Goal: Task Accomplishment & Management: Complete application form

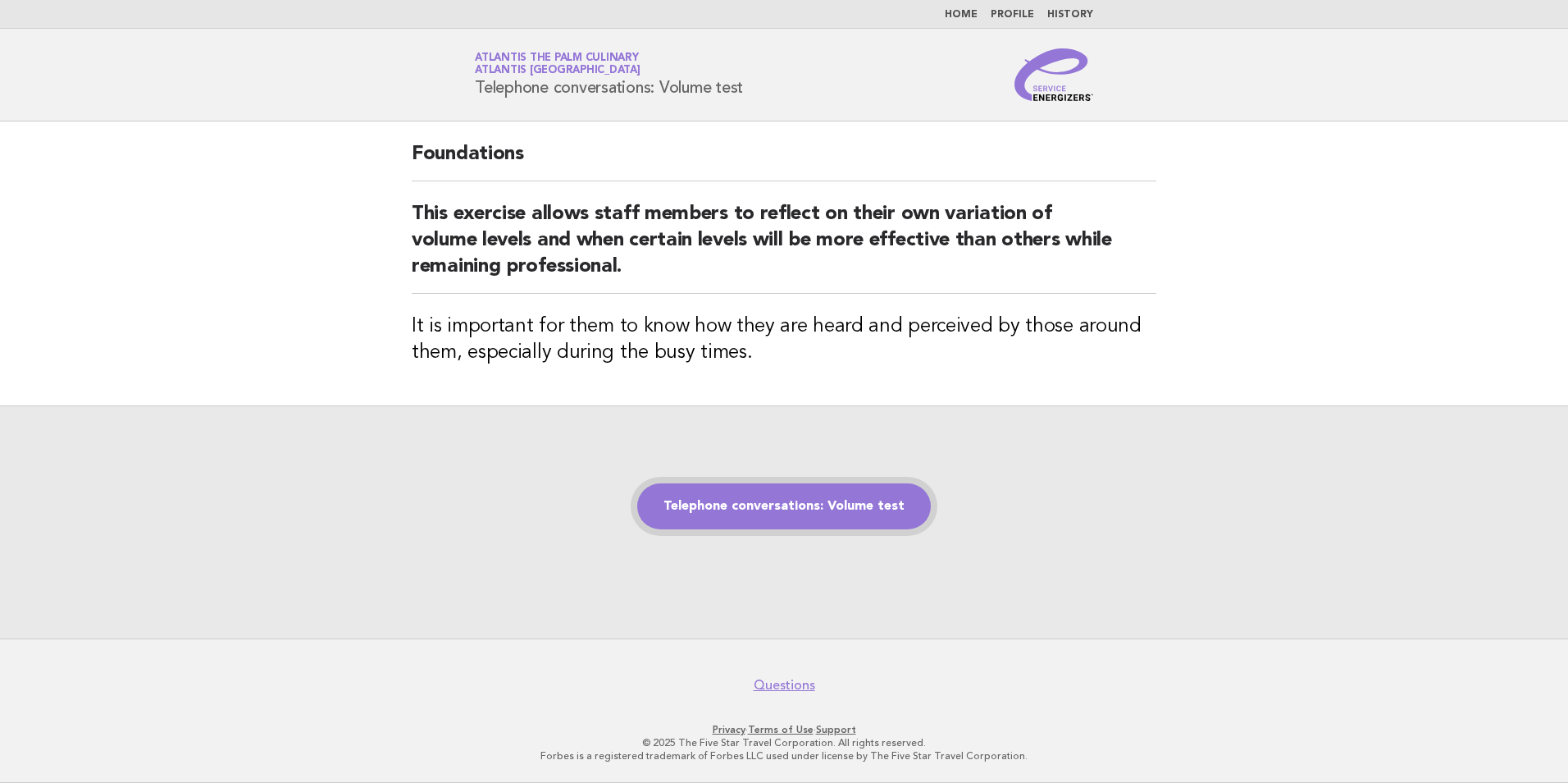
click at [865, 504] on link "Telephone conversations: Volume test" at bounding box center [784, 506] width 294 height 46
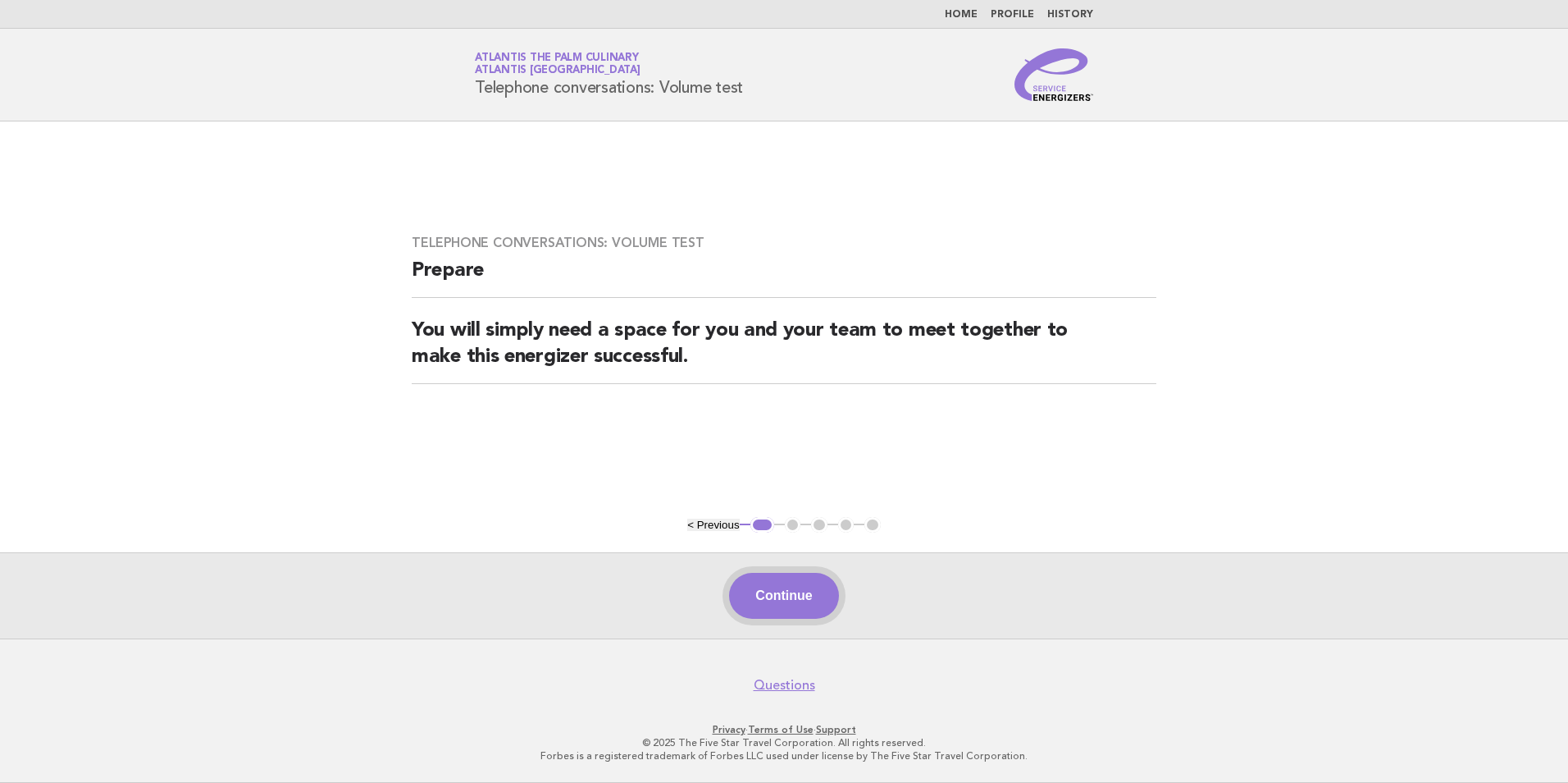
click at [788, 595] on button "Continue" at bounding box center [783, 595] width 109 height 46
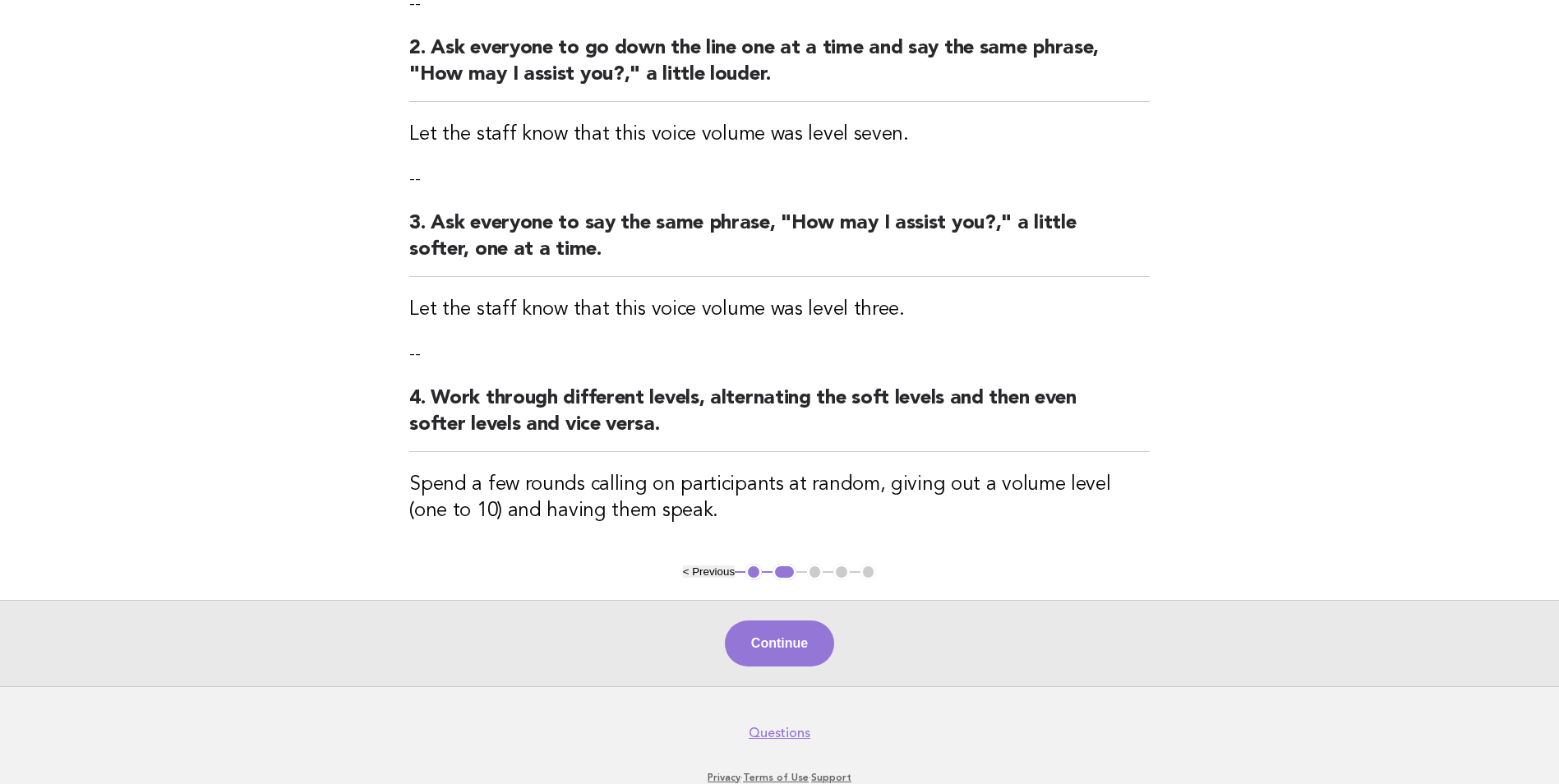
scroll to position [411, 0]
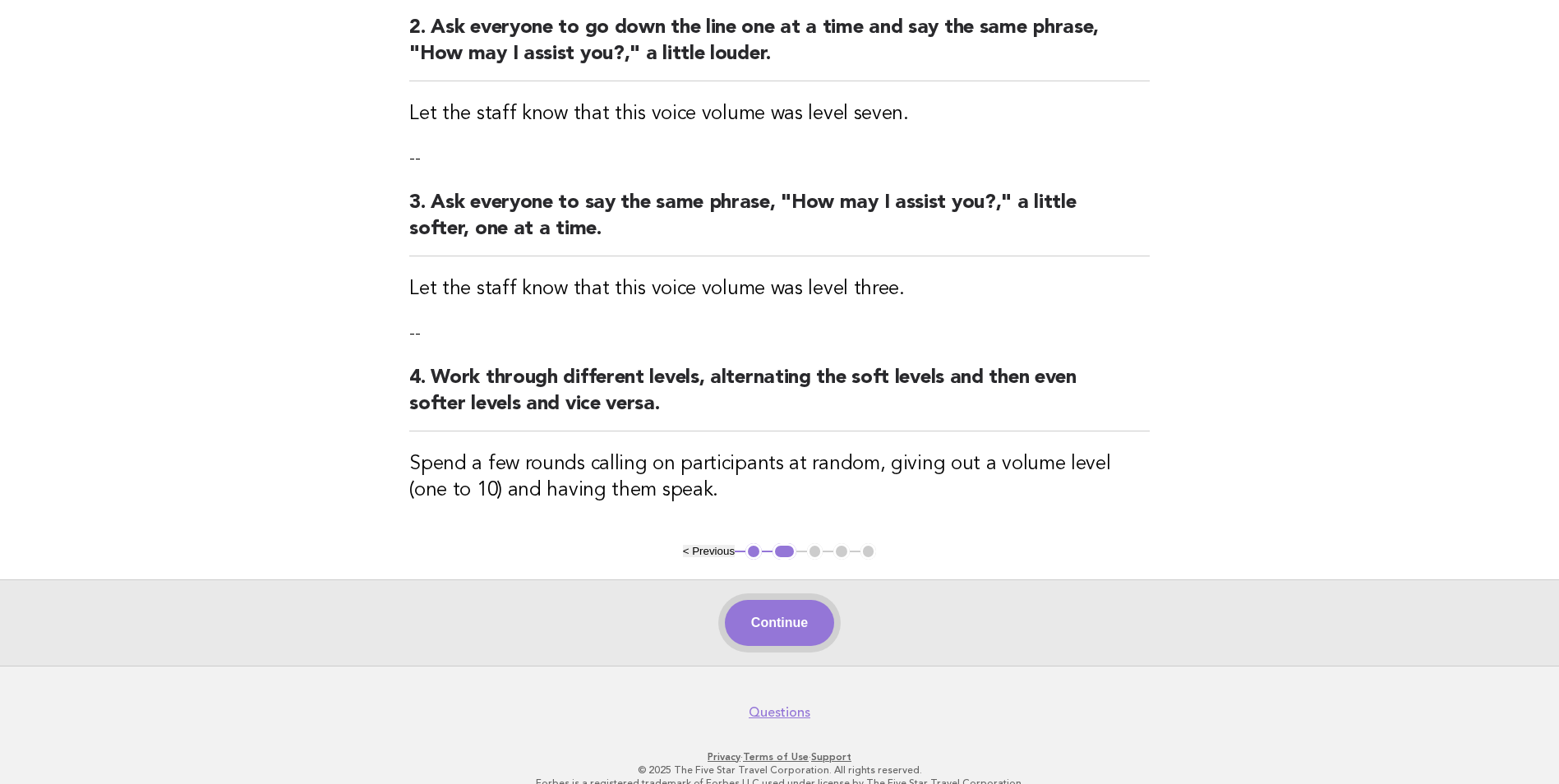
click at [792, 619] on button "Continue" at bounding box center [779, 623] width 109 height 46
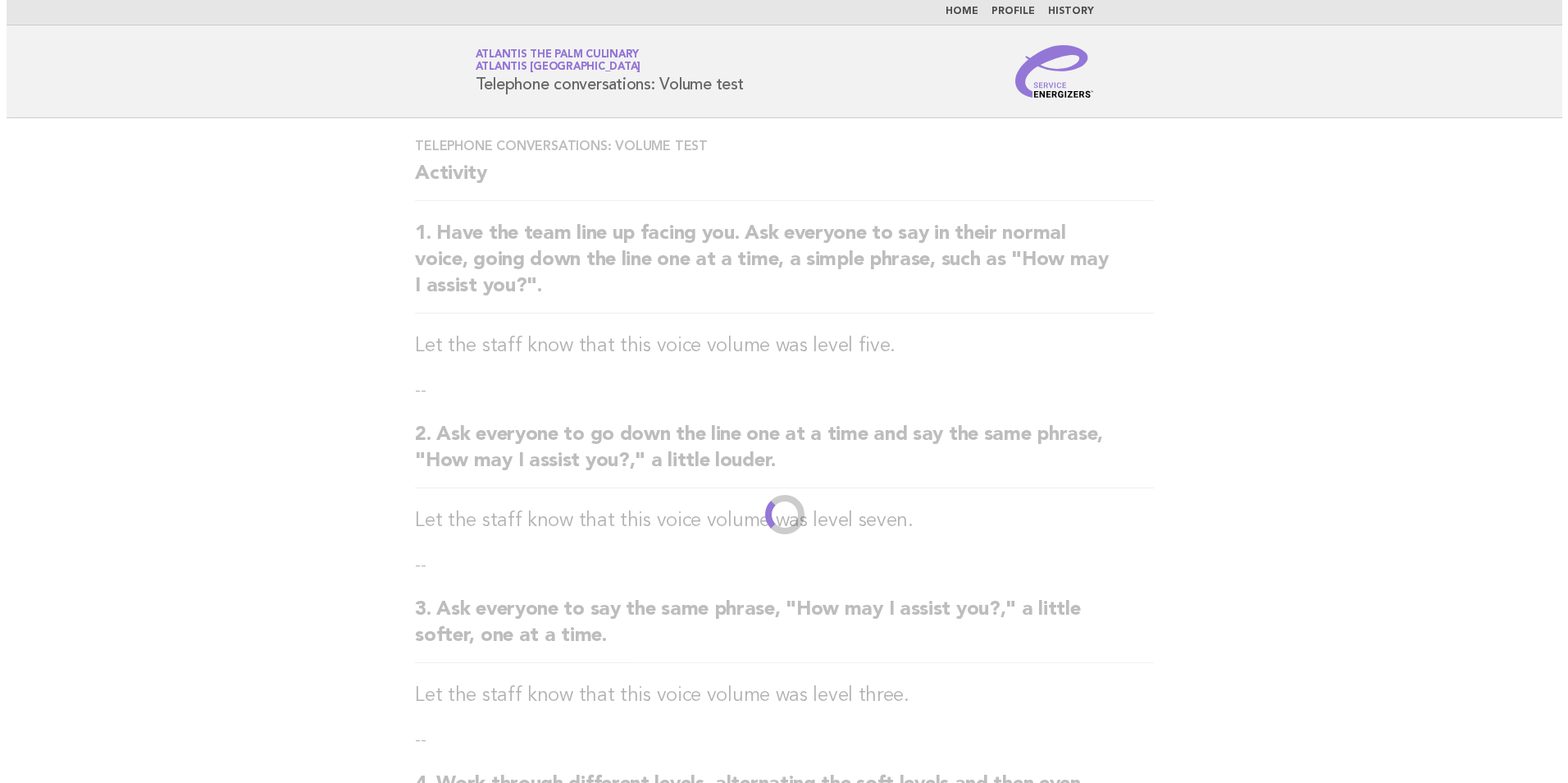
scroll to position [0, 0]
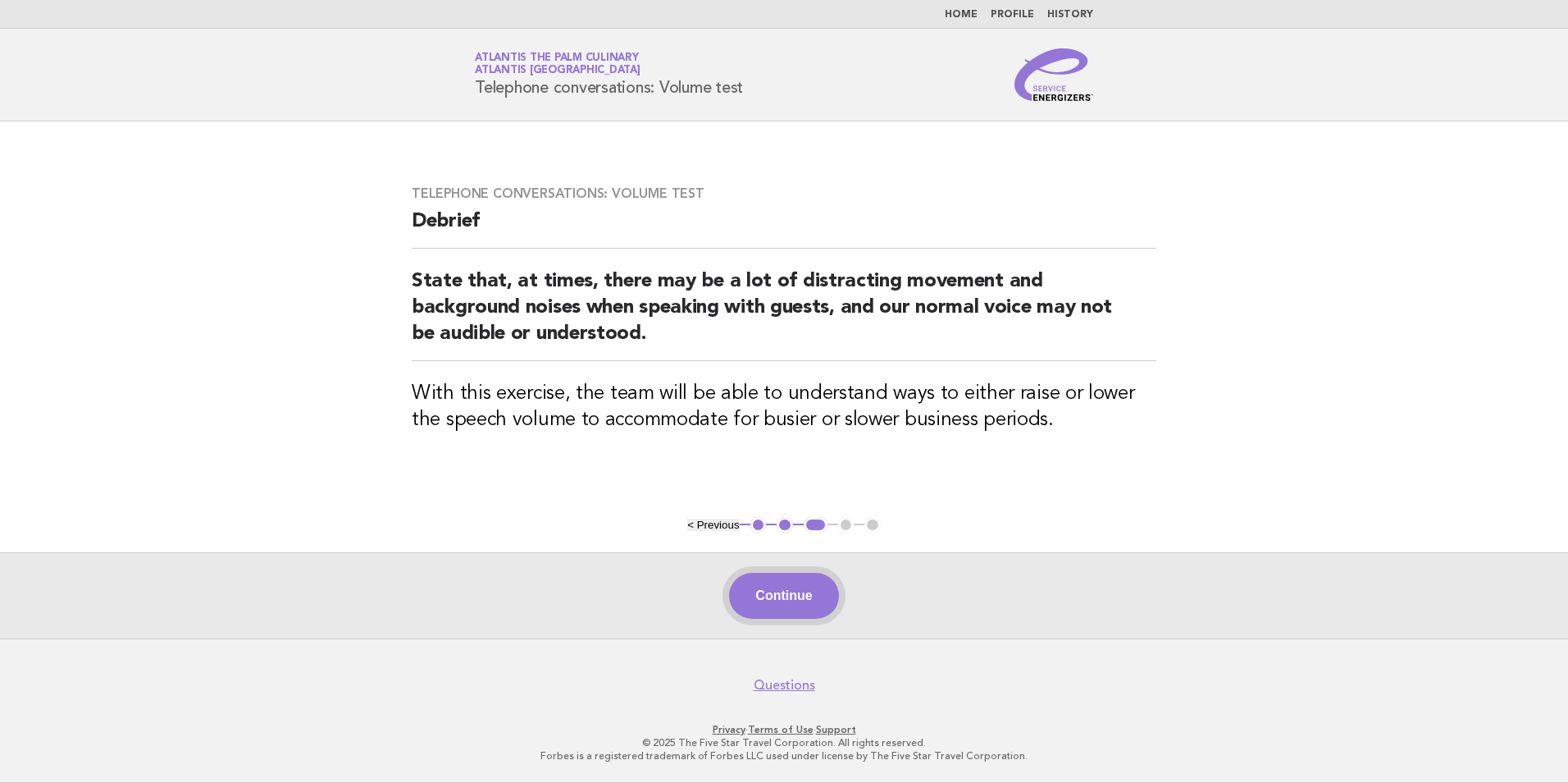
click at [781, 594] on button "Continue" at bounding box center [783, 595] width 109 height 46
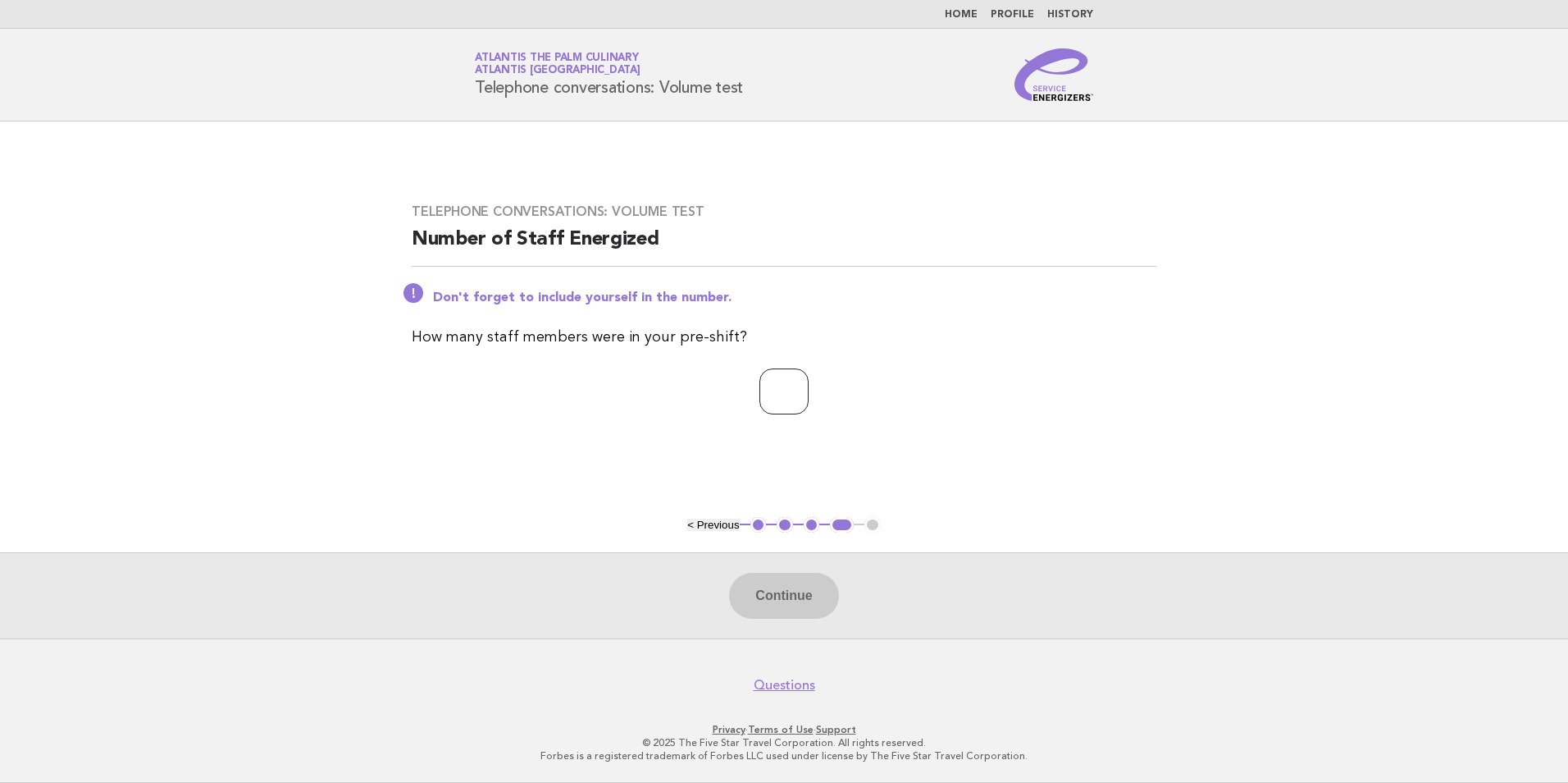
click at [787, 390] on input "number" at bounding box center [784, 391] width 50 height 46
type input "**"
click at [773, 592] on button "Continue" at bounding box center [783, 595] width 109 height 46
